Goal: Task Accomplishment & Management: Manage account settings

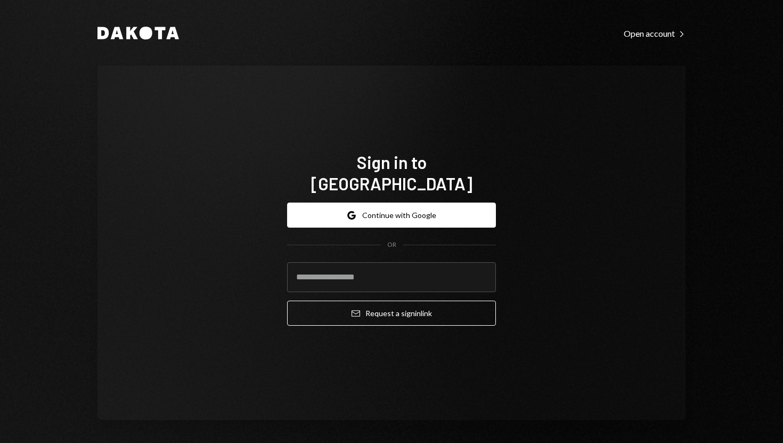
type input "**********"
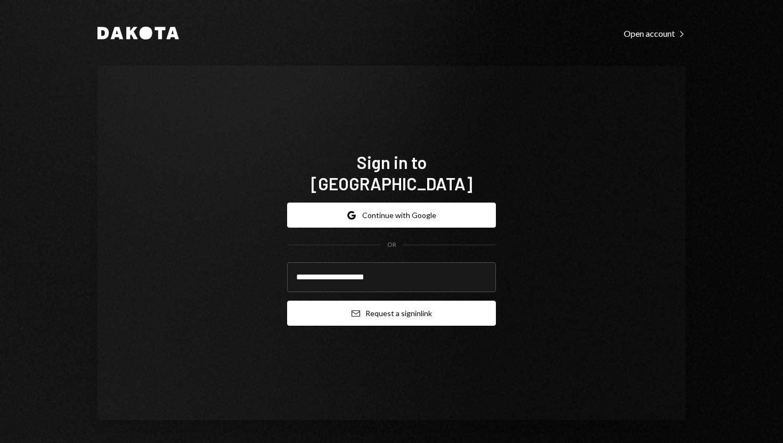
click at [318, 300] on button "Email Request a sign in link" at bounding box center [391, 312] width 209 height 25
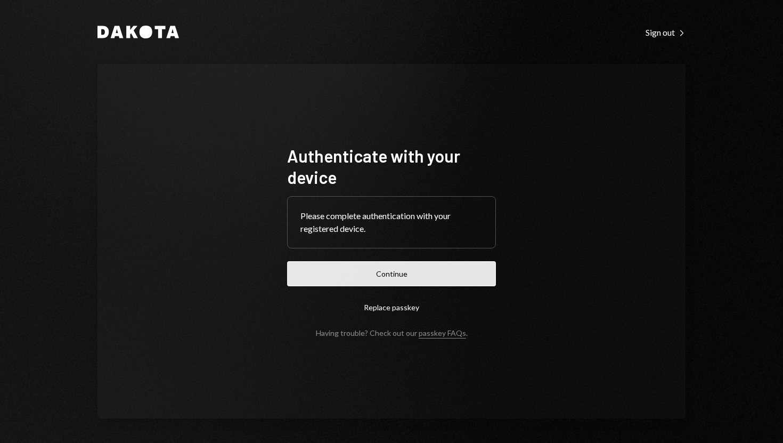
click at [366, 268] on button "Continue" at bounding box center [391, 273] width 209 height 25
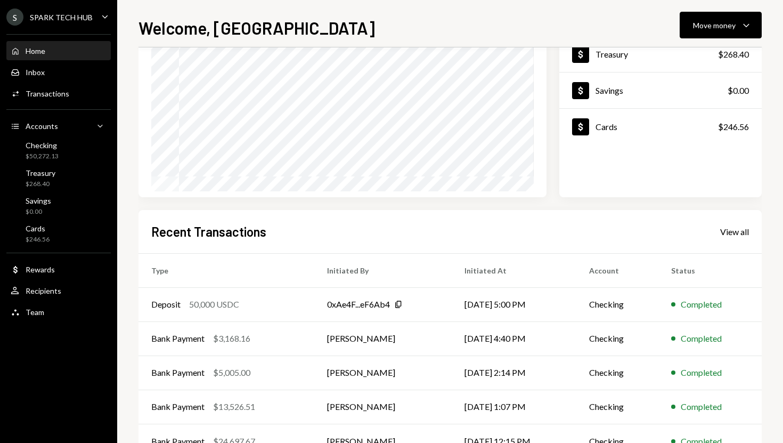
scroll to position [113, 0]
click at [75, 99] on div "Activities Transactions" at bounding box center [59, 94] width 96 height 18
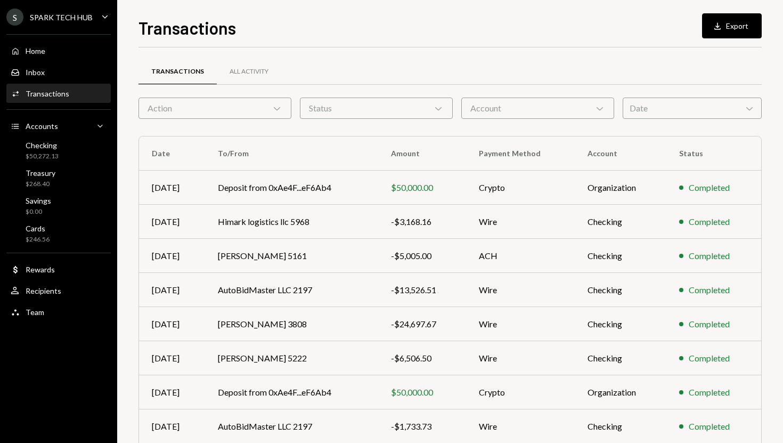
click at [281, 113] on div "Action Chevron Down" at bounding box center [214, 107] width 153 height 21
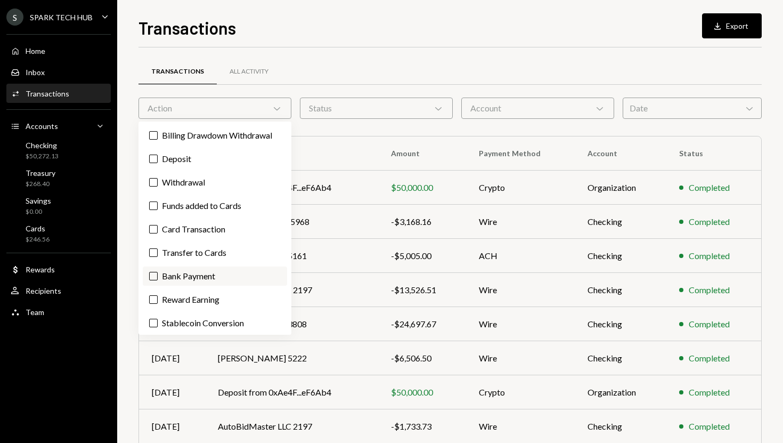
click at [185, 275] on label "Bank Payment" at bounding box center [215, 275] width 144 height 19
click at [158, 275] on button "Bank Payment" at bounding box center [153, 276] width 9 height 9
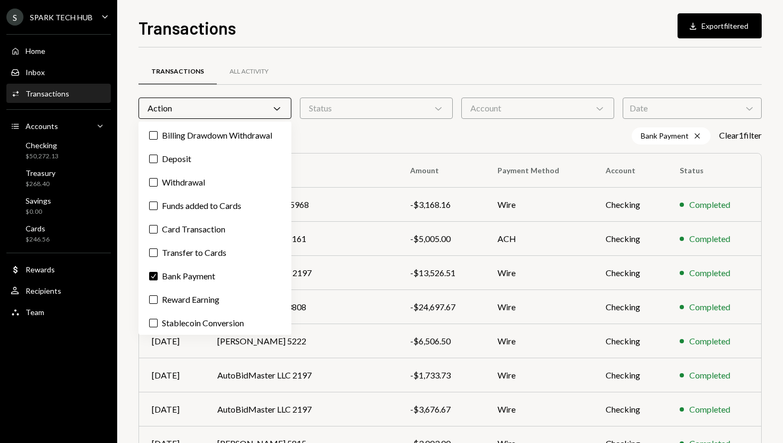
click at [124, 263] on div "Transactions Download Export filtered Transactions All Activity Action Chevron …" at bounding box center [450, 221] width 666 height 443
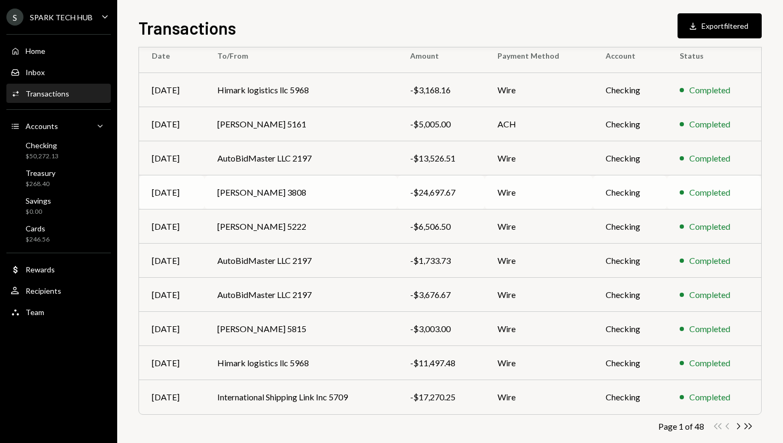
scroll to position [130, 0]
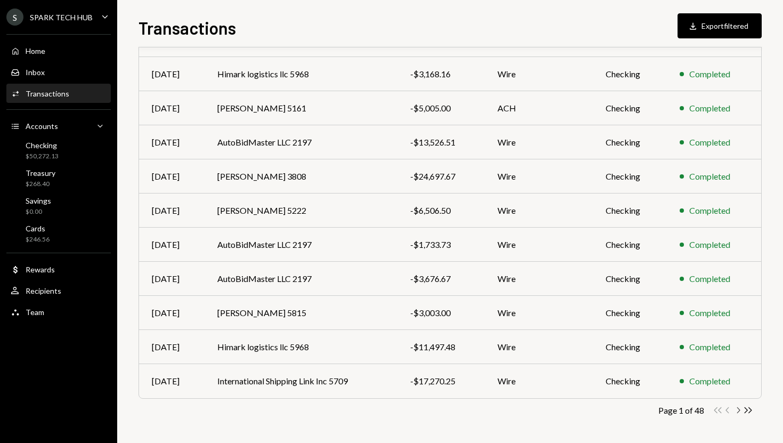
click at [737, 411] on icon "Chevron Right" at bounding box center [738, 410] width 10 height 10
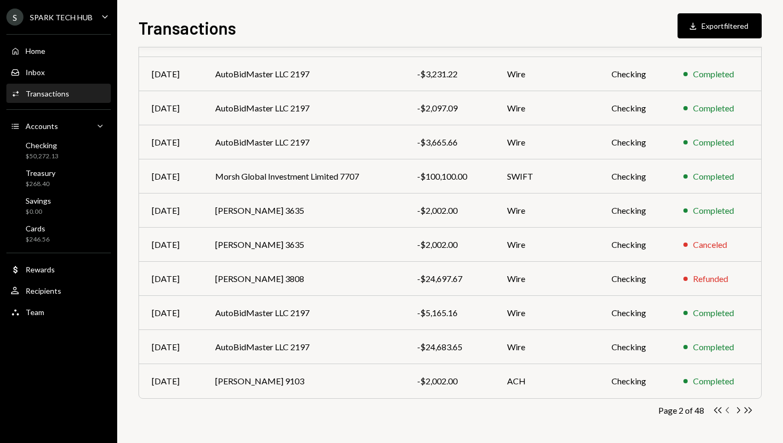
click at [725, 414] on icon "Chevron Left" at bounding box center [728, 410] width 10 height 10
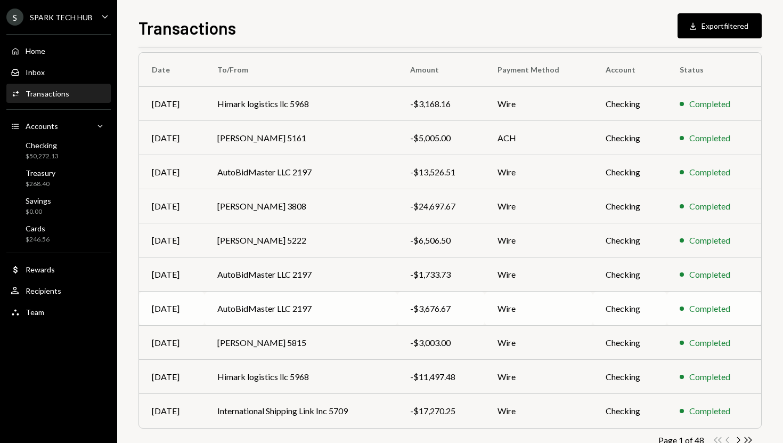
scroll to position [103, 0]
